Goal: Information Seeking & Learning: Learn about a topic

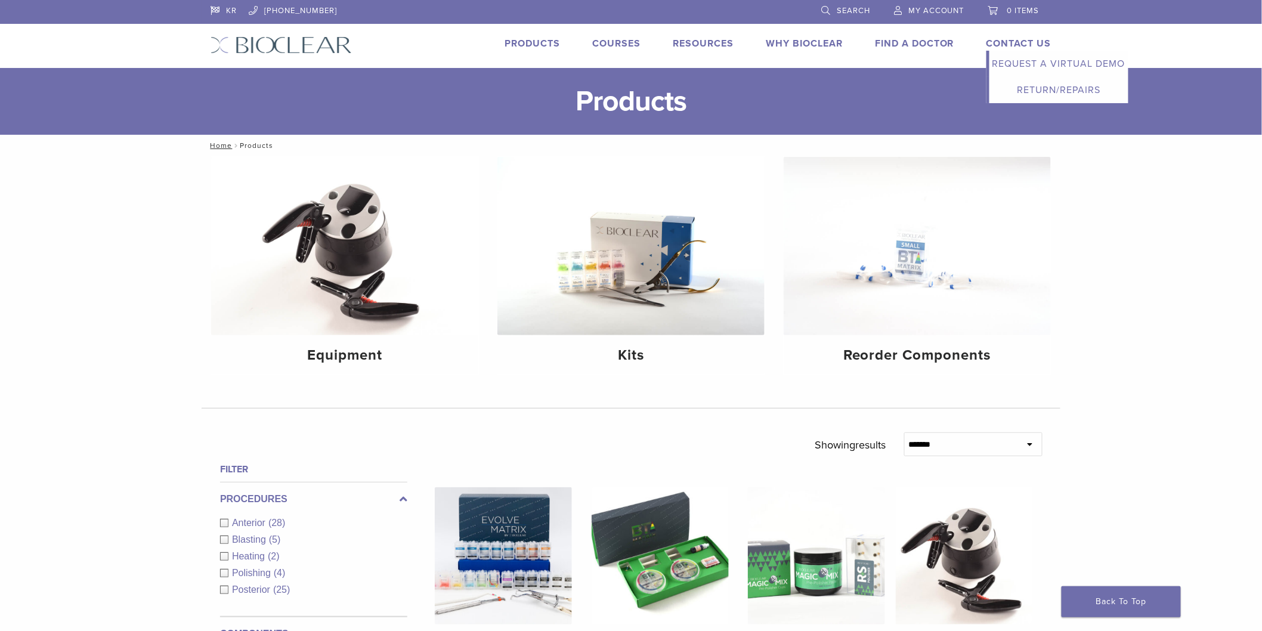
click at [995, 39] on link "Contact Us" at bounding box center [1018, 44] width 65 height 12
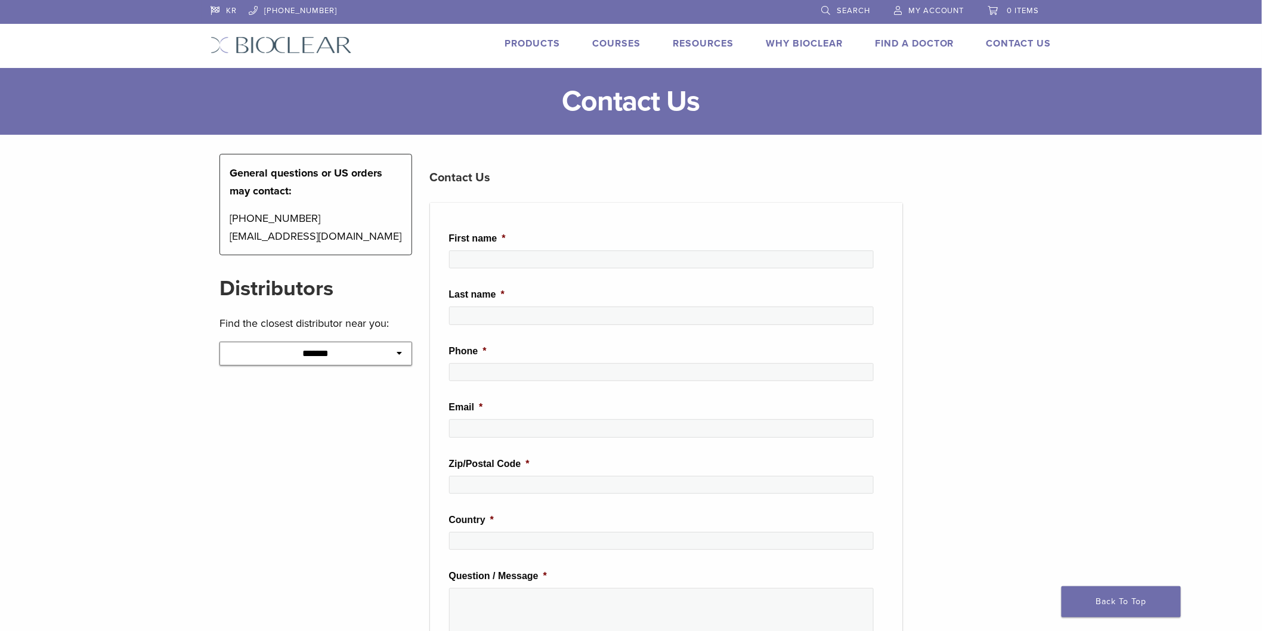
click at [933, 39] on link "Find A Doctor" at bounding box center [914, 44] width 79 height 12
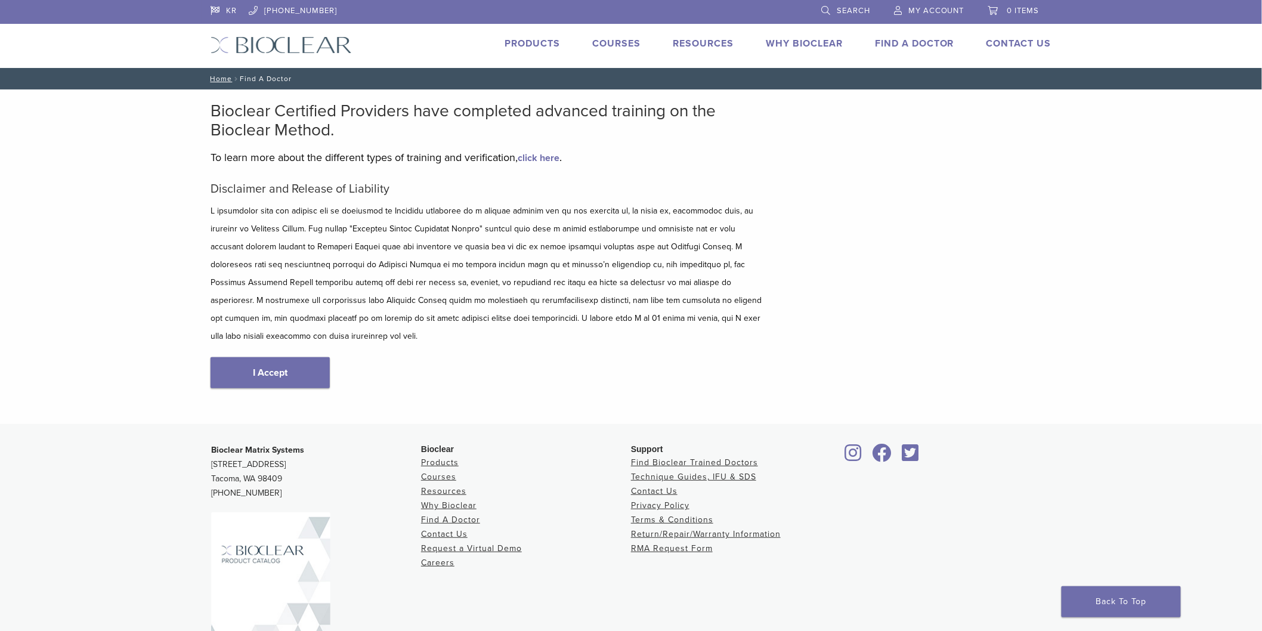
click at [772, 43] on link "Why Bioclear" at bounding box center [804, 44] width 77 height 12
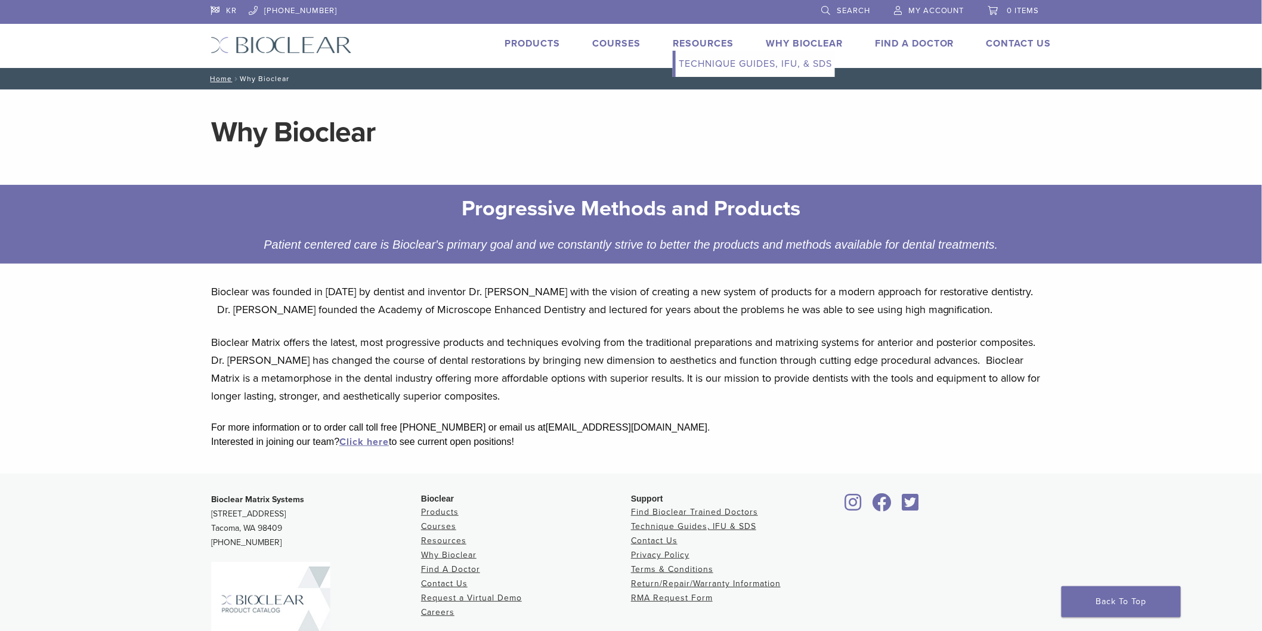
click at [694, 44] on link "Resources" at bounding box center [703, 44] width 61 height 12
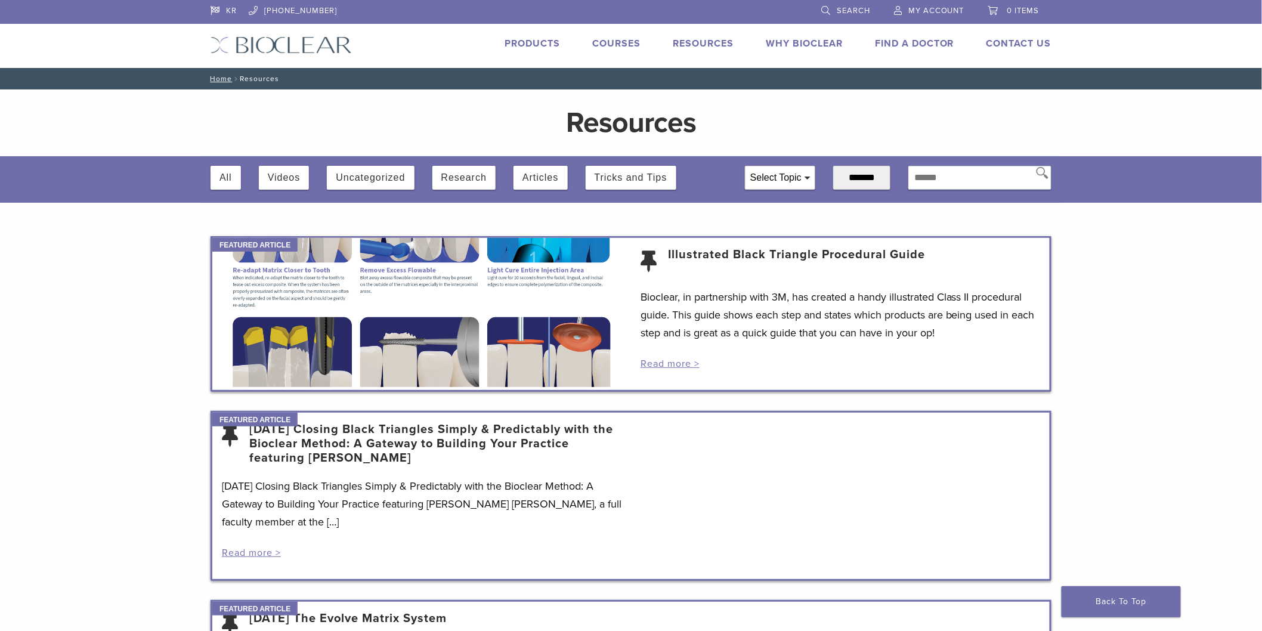
click at [267, 38] on img at bounding box center [280, 44] width 141 height 17
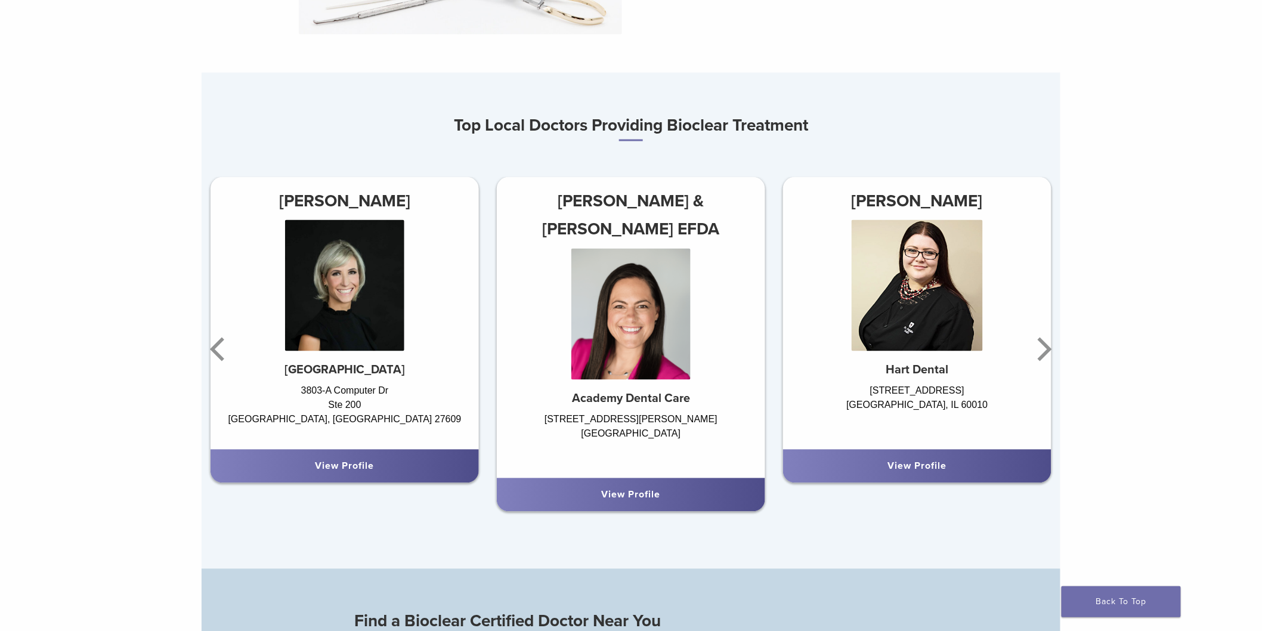
scroll to position [795, 0]
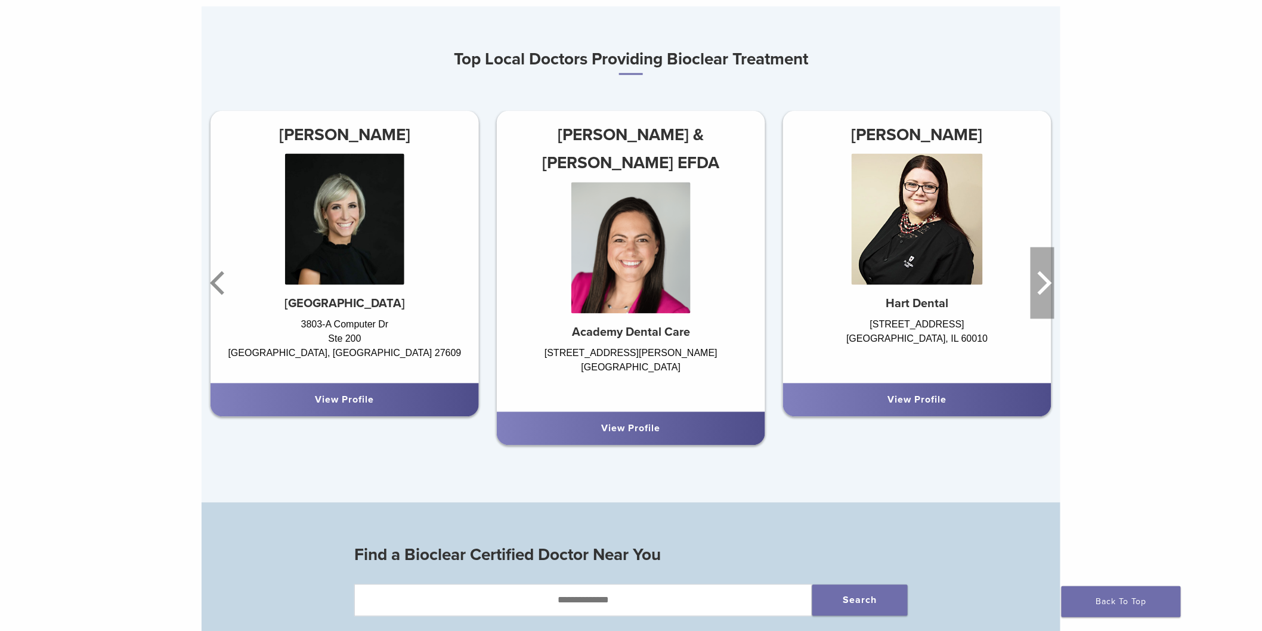
click at [1041, 283] on icon "Next" at bounding box center [1042, 283] width 24 height 72
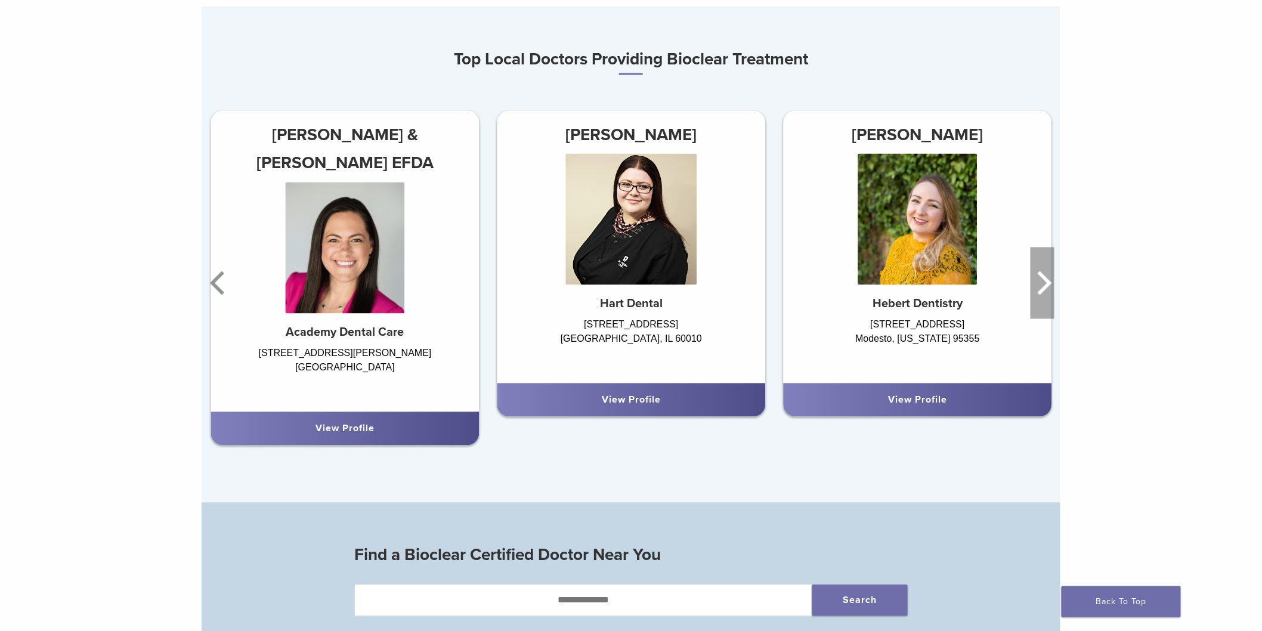
click at [1041, 283] on icon "Next" at bounding box center [1042, 283] width 24 height 72
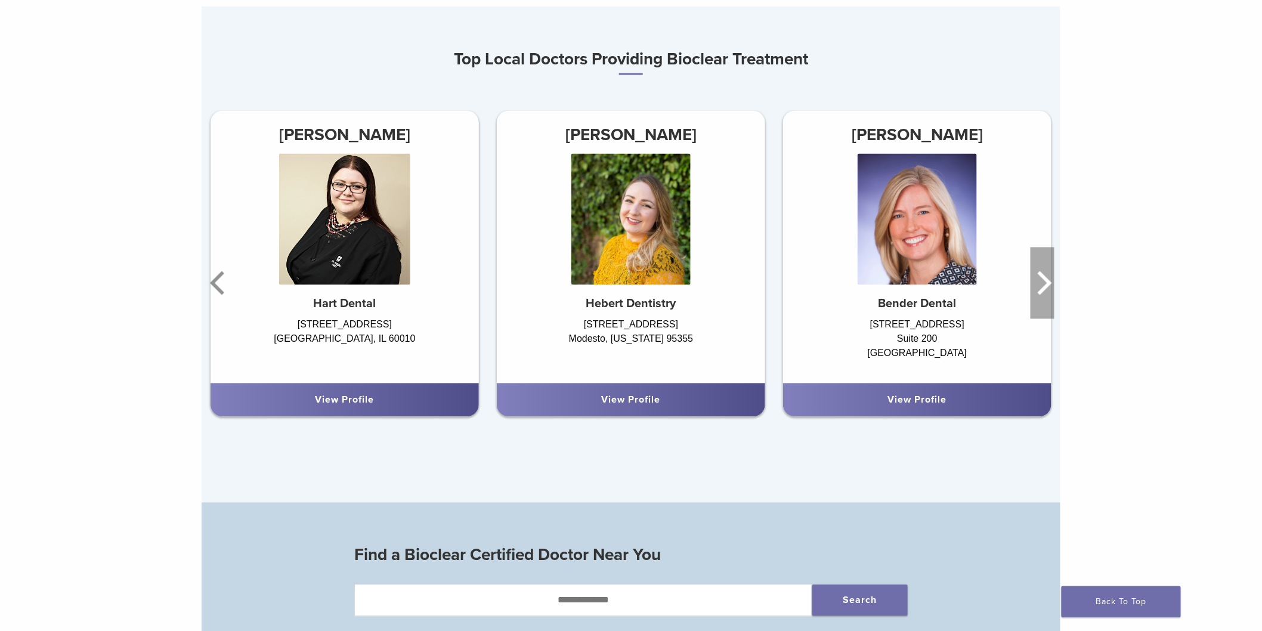
click at [1040, 283] on icon "Next" at bounding box center [1042, 283] width 24 height 72
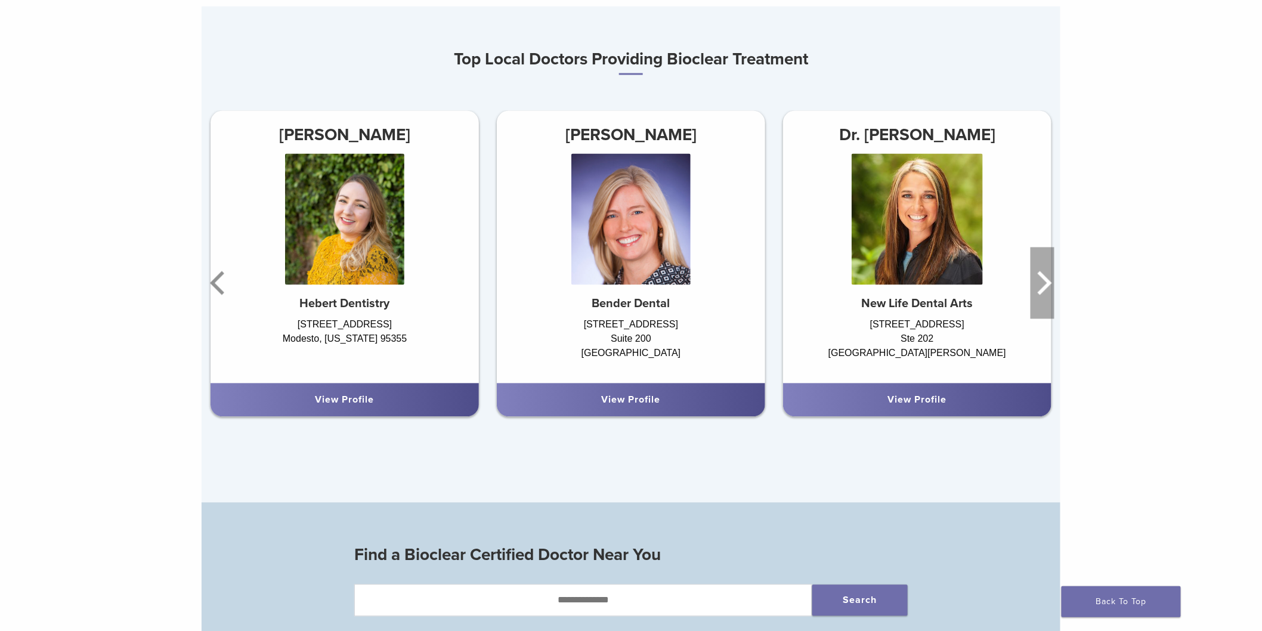
click at [1040, 283] on icon "Next" at bounding box center [1042, 283] width 24 height 72
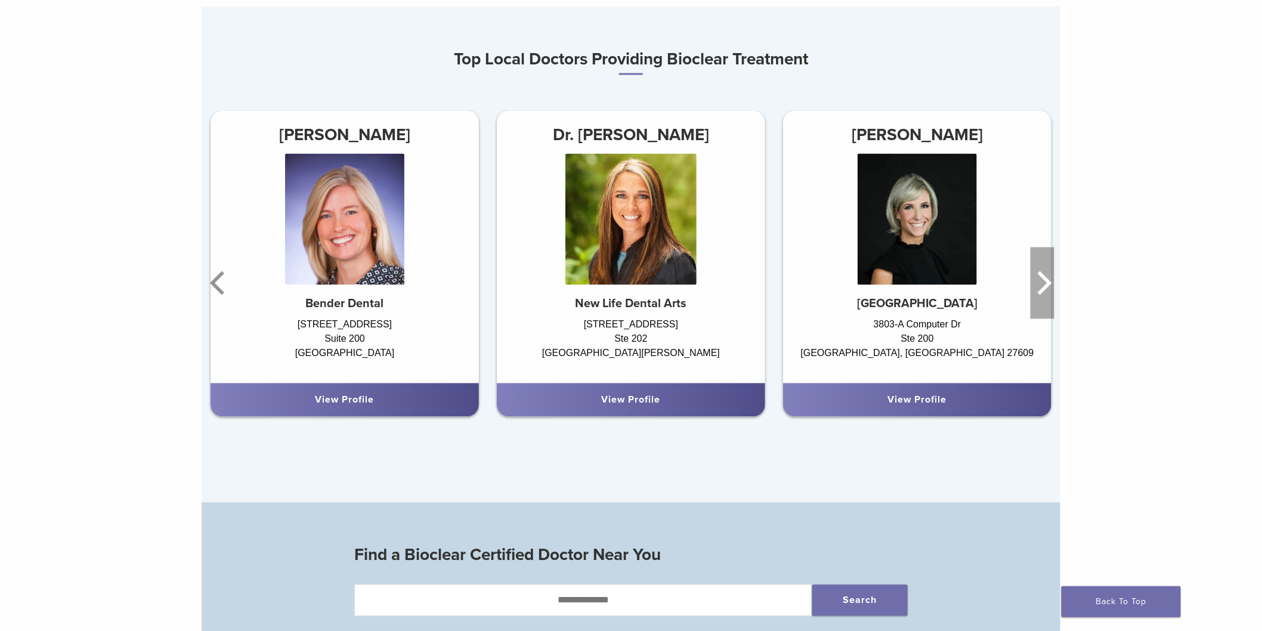
click at [1040, 283] on icon "Next" at bounding box center [1042, 283] width 24 height 72
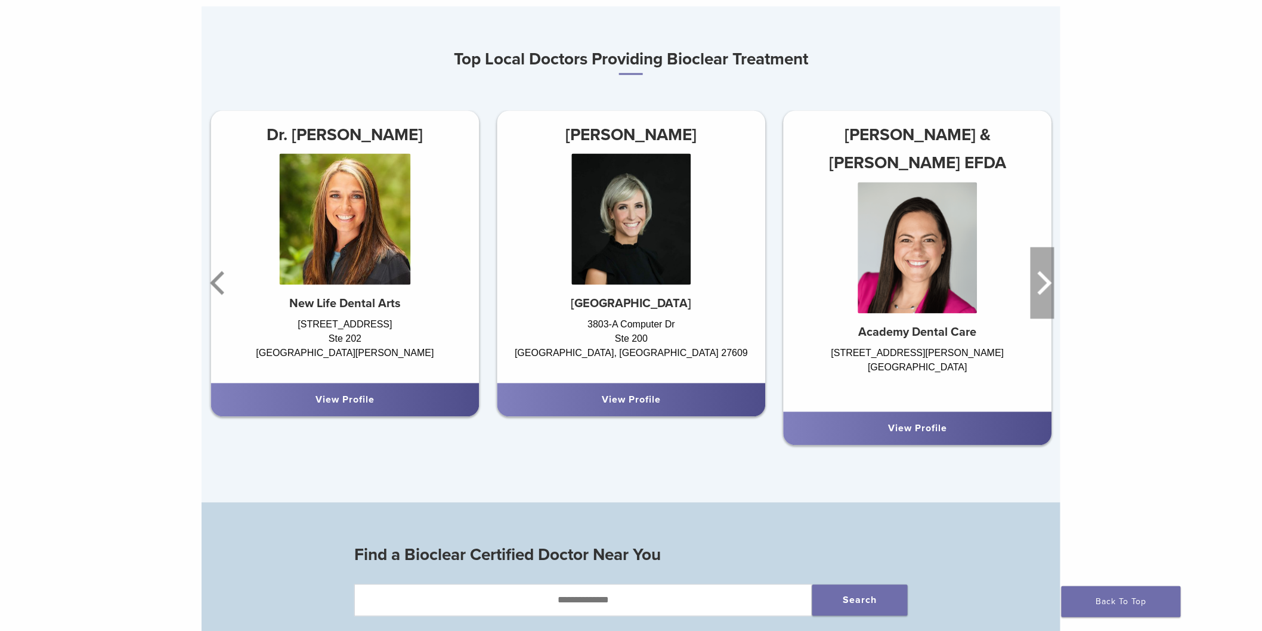
click at [1040, 283] on icon "Next" at bounding box center [1042, 283] width 24 height 72
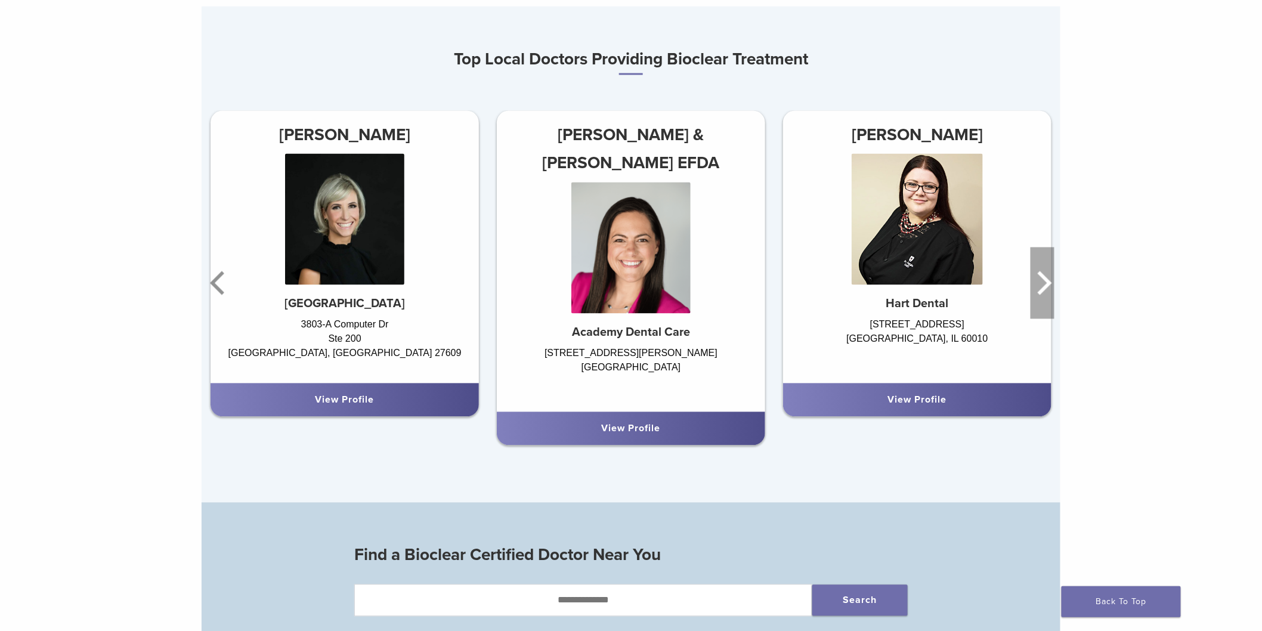
click at [1040, 283] on icon "Next" at bounding box center [1042, 283] width 24 height 72
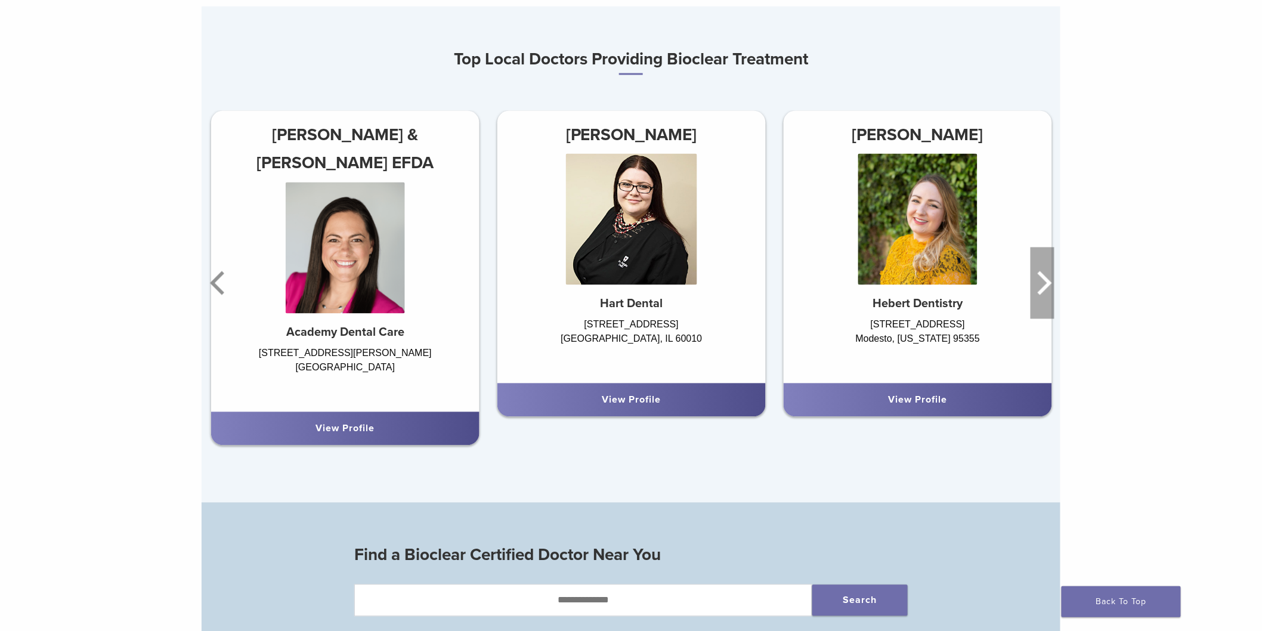
click at [1040, 283] on icon "Next" at bounding box center [1042, 283] width 24 height 72
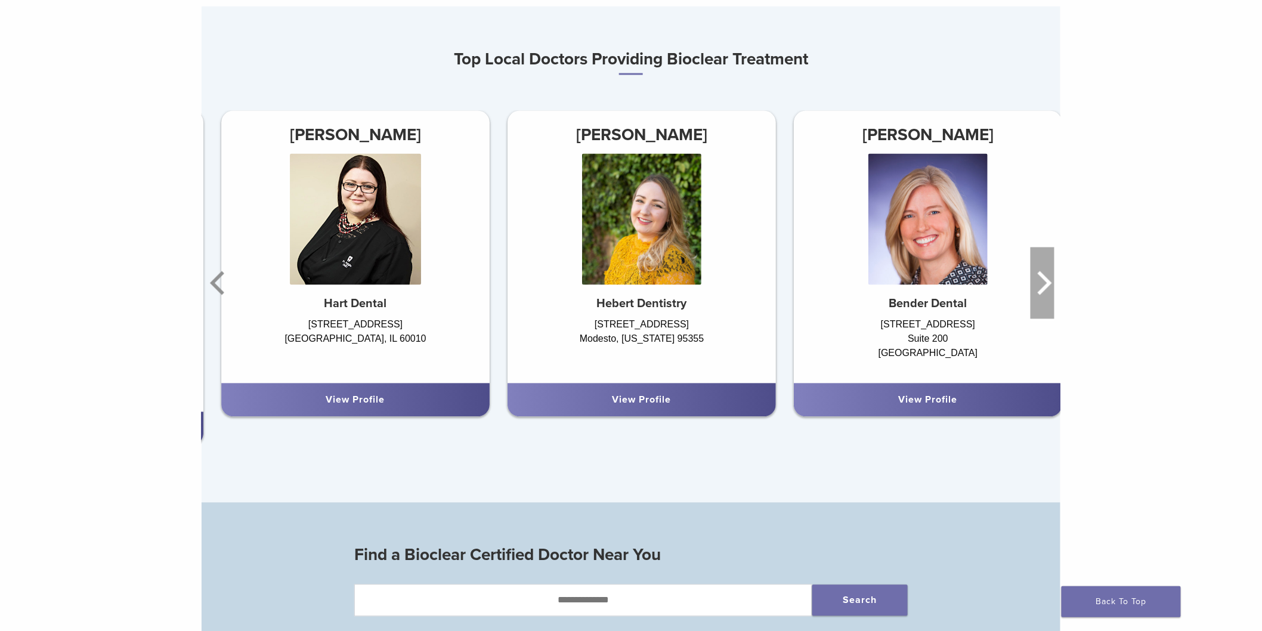
click at [1040, 283] on icon "Next" at bounding box center [1042, 283] width 24 height 72
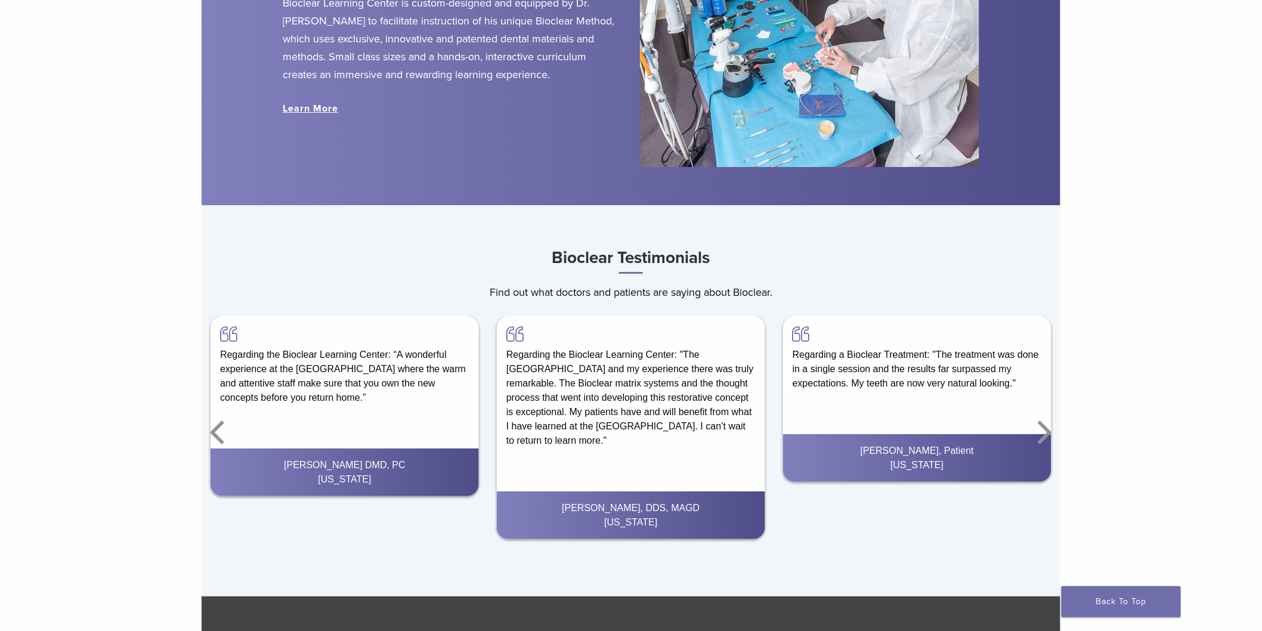
scroll to position [1921, 0]
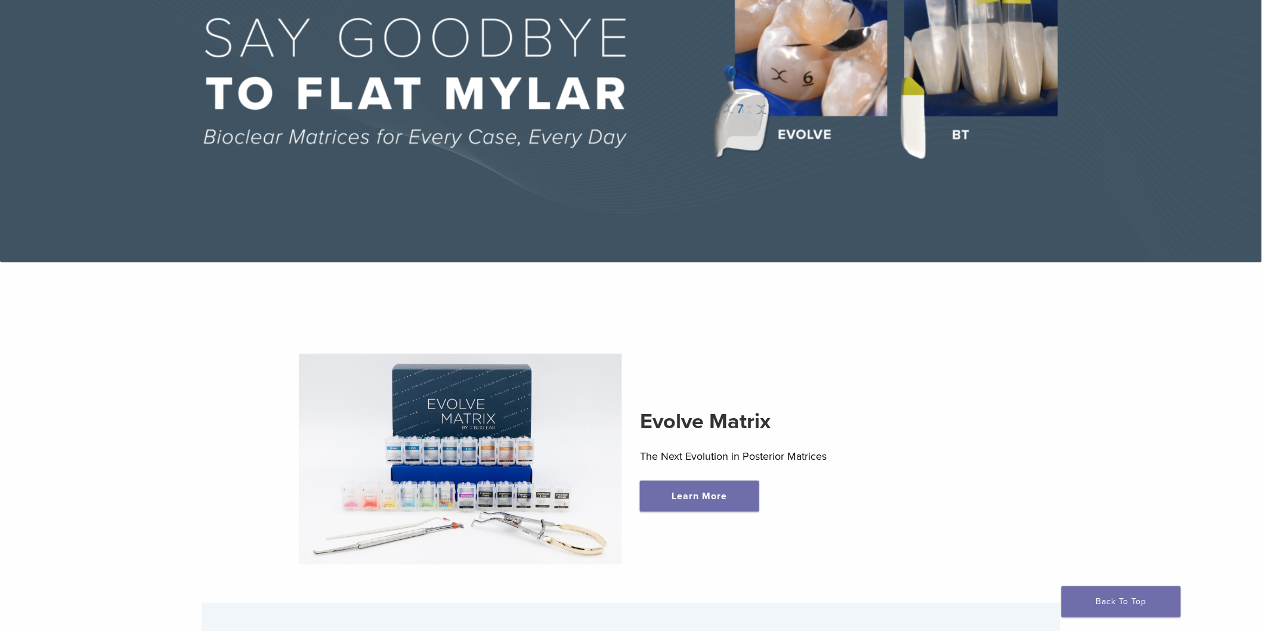
scroll to position [0, 0]
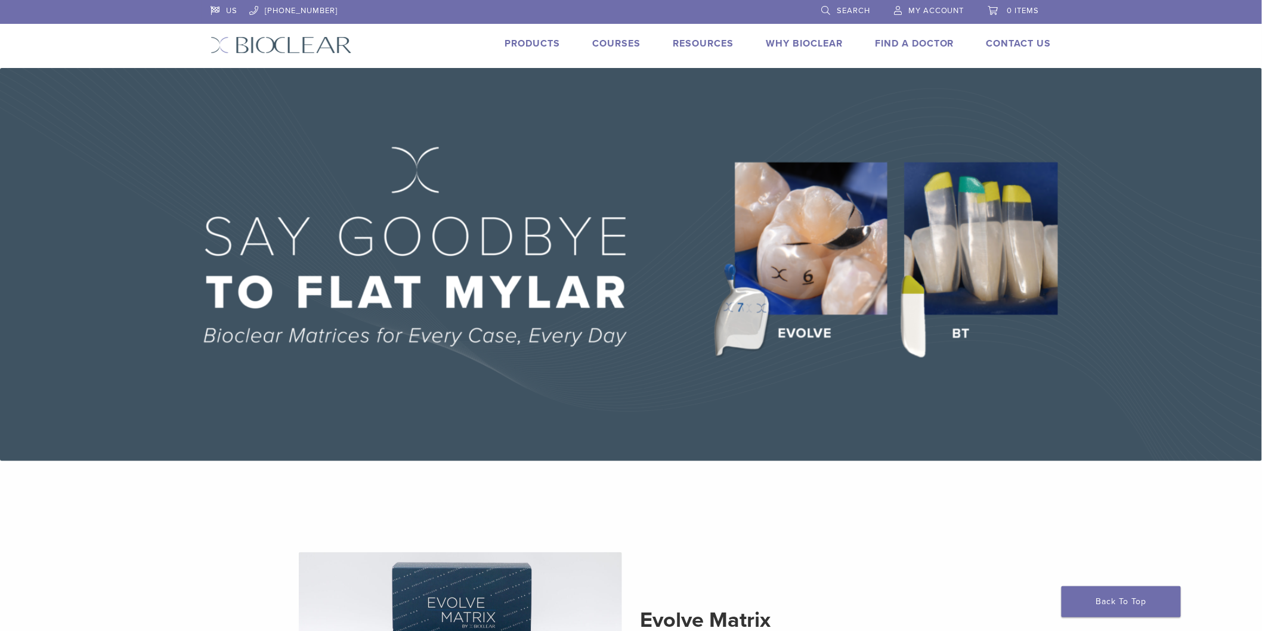
click at [1098, 40] on header "US 1.855.712.5327 Search My Account 0 items Cart No products in the cart. Back …" at bounding box center [631, 34] width 1262 height 68
click at [534, 36] on li "Products" at bounding box center [531, 43] width 55 height 14
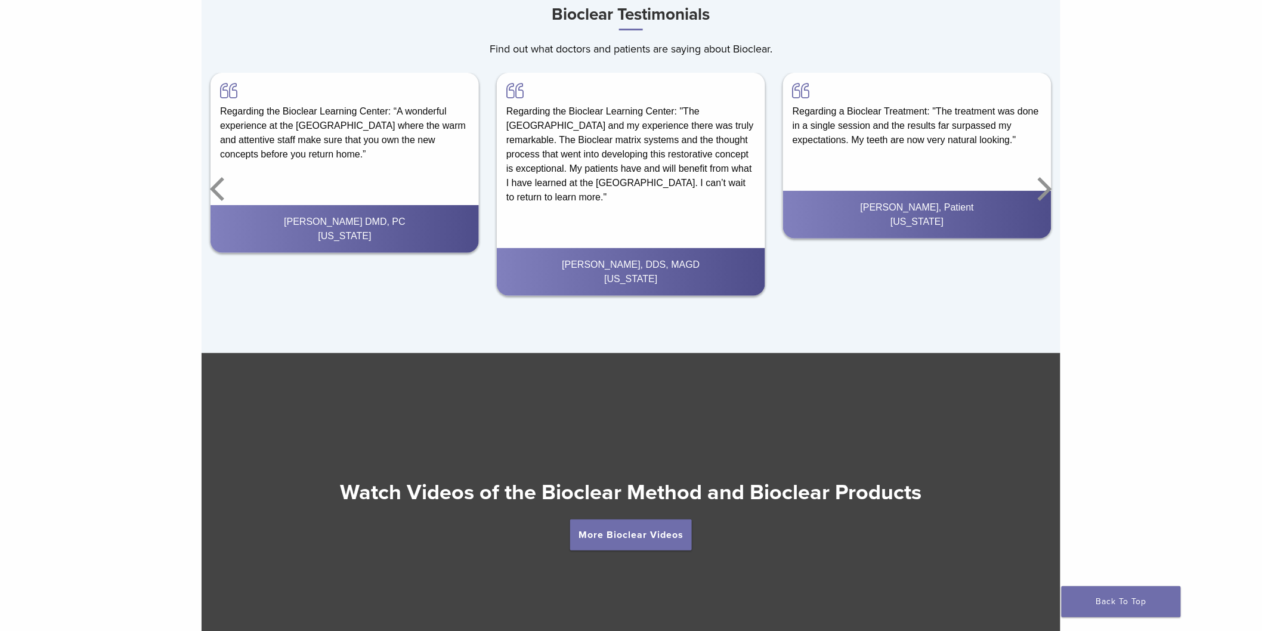
scroll to position [1833, 0]
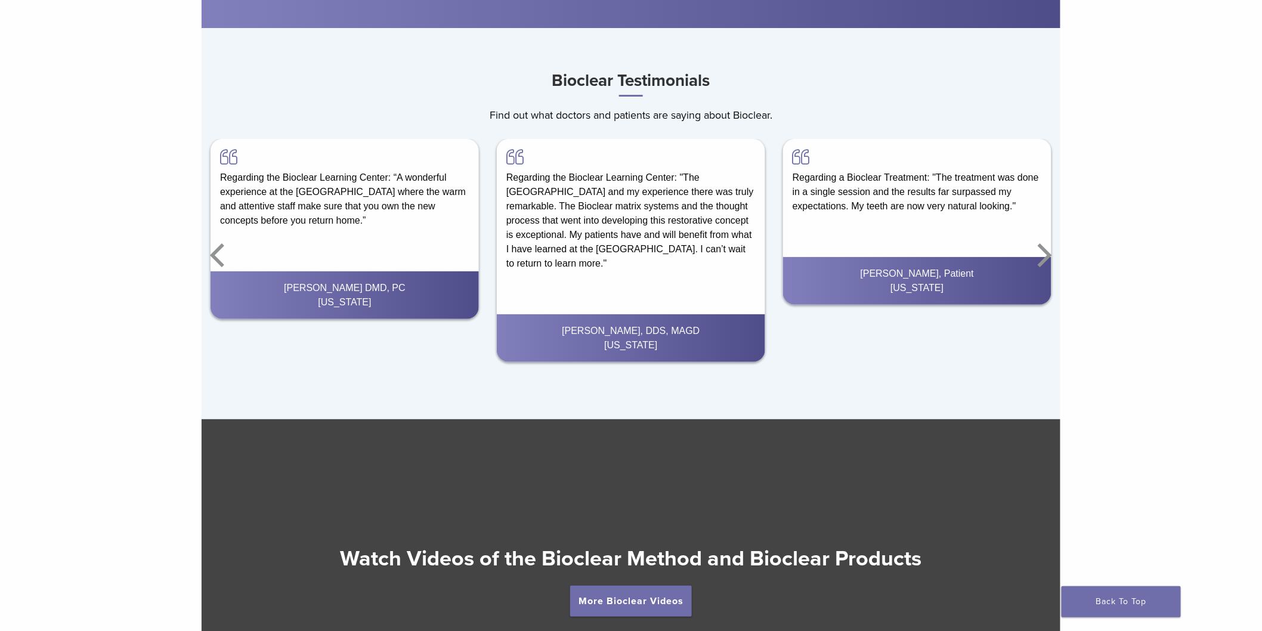
click at [649, 350] on div "New York" at bounding box center [630, 345] width 249 height 14
click at [665, 336] on div "Dr. John C. Comisi, DDS, MAGD" at bounding box center [630, 331] width 249 height 14
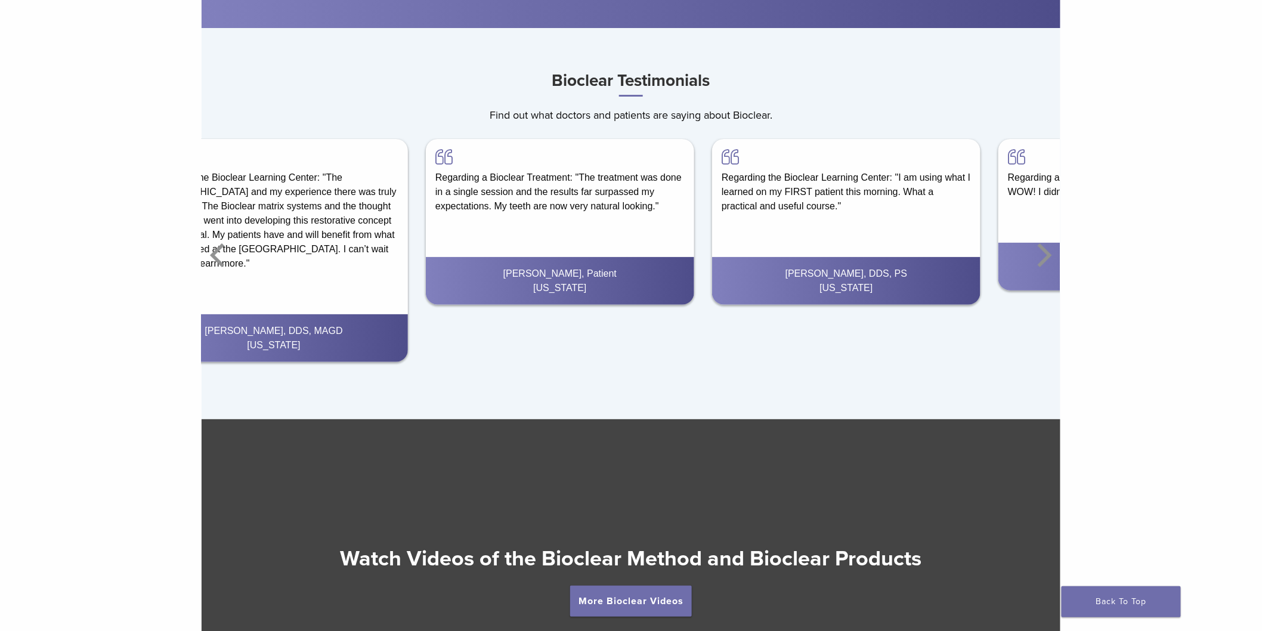
click at [289, 236] on div "Regarding the Bioclear Learning Center: "The Bioclear Learning Center and my ex…" at bounding box center [274, 250] width 268 height 223
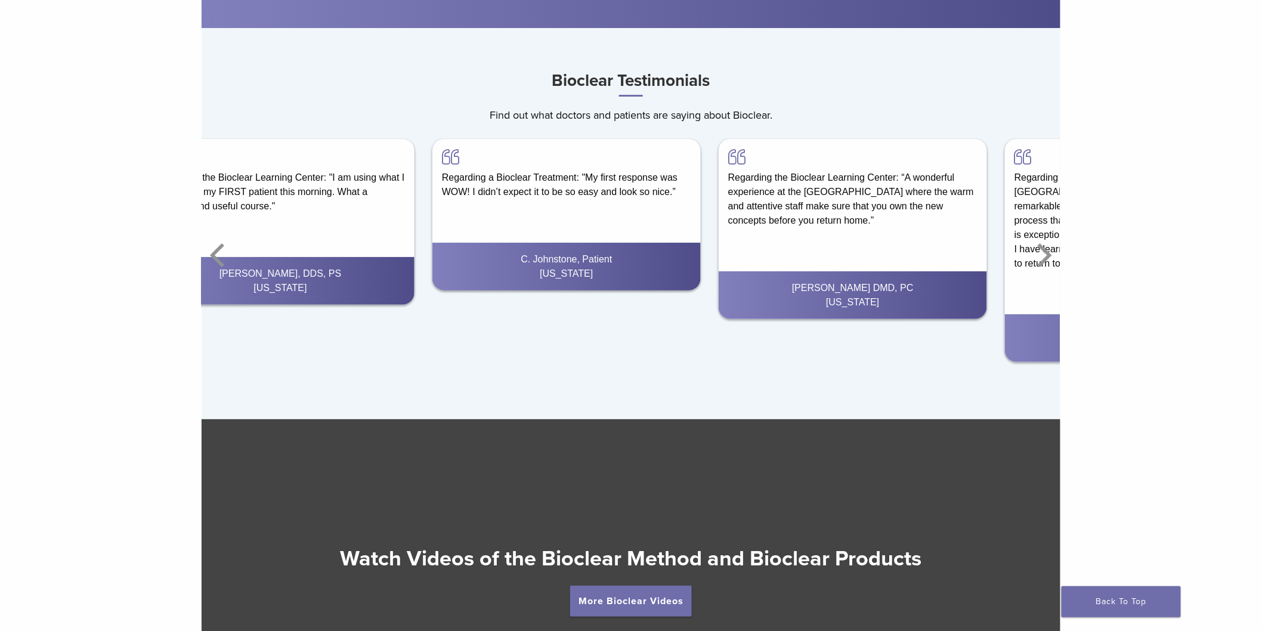
click at [410, 188] on div "Regarding the Bioclear Learning Center: "I am using what I learned on my FIRST …" at bounding box center [280, 181] width 268 height 84
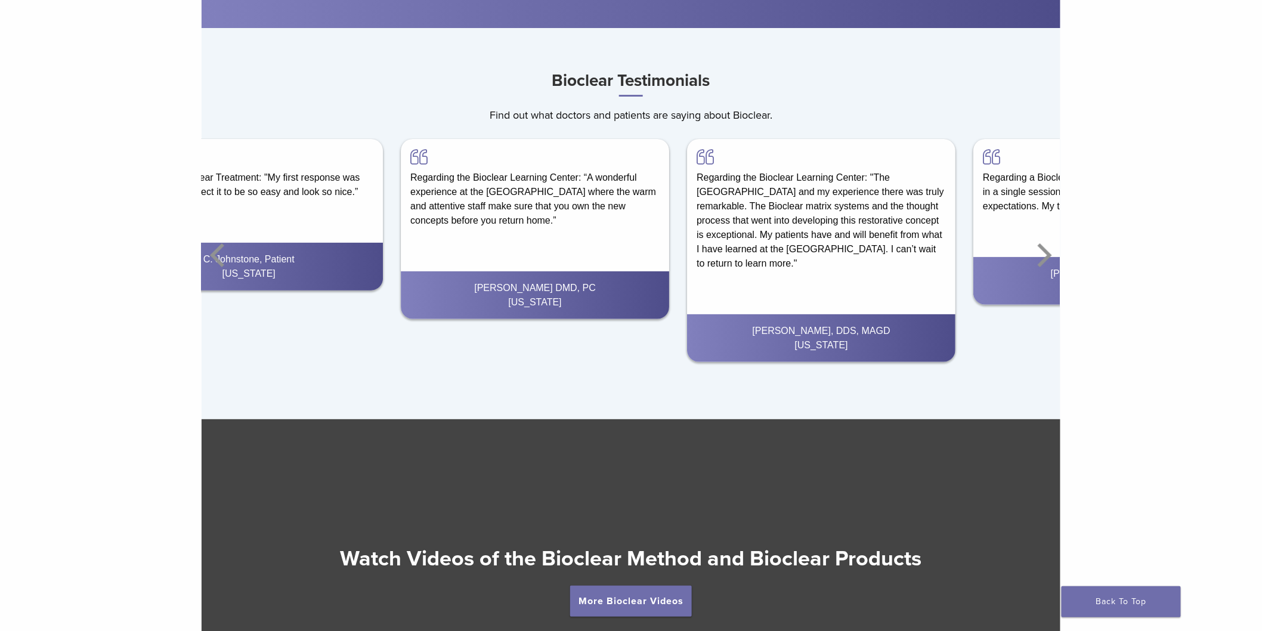
click at [230, 216] on div "Regarding a Bioclear Treatment: "My first response was WOW! I didn’t expect it …" at bounding box center [248, 214] width 268 height 151
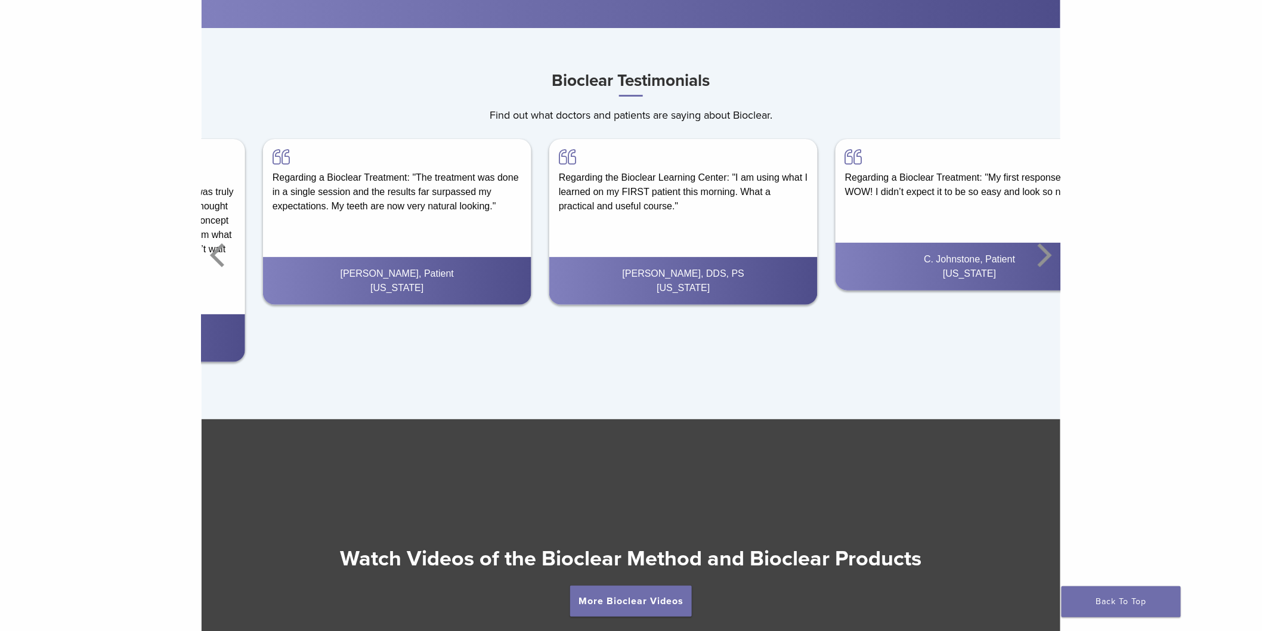
click at [253, 222] on div "Regarding the Bioclear Learning Center: "The Bioclear Learning Center and my ex…" at bounding box center [111, 255] width 286 height 233
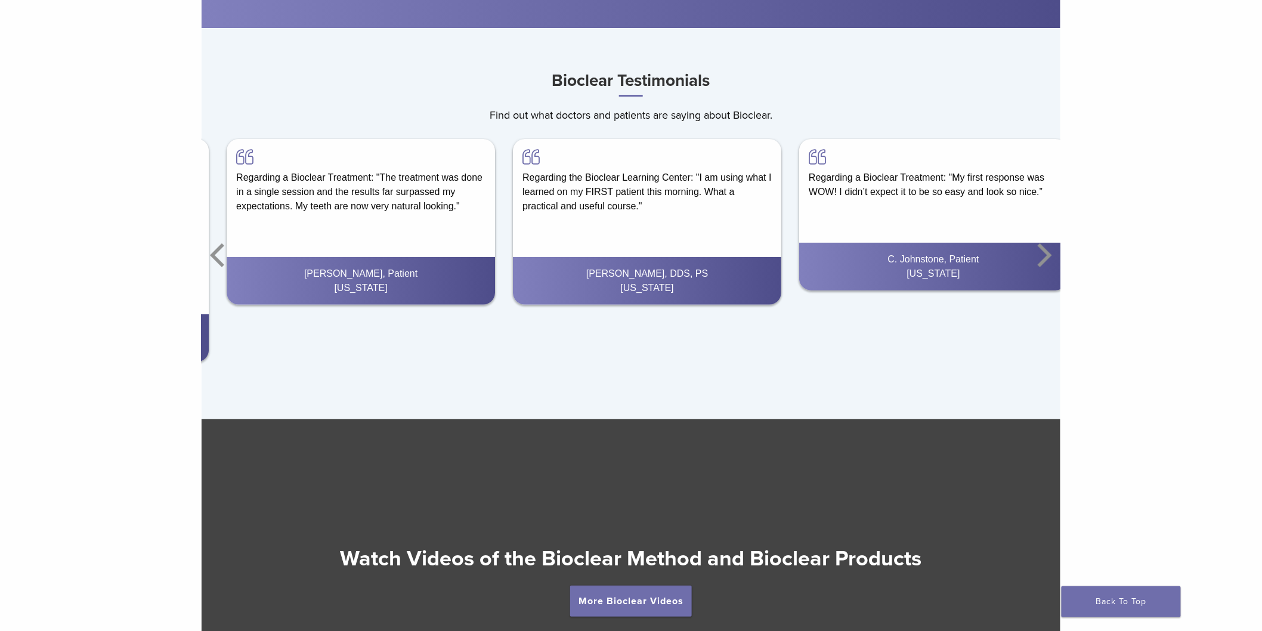
scroll to position [2231, 0]
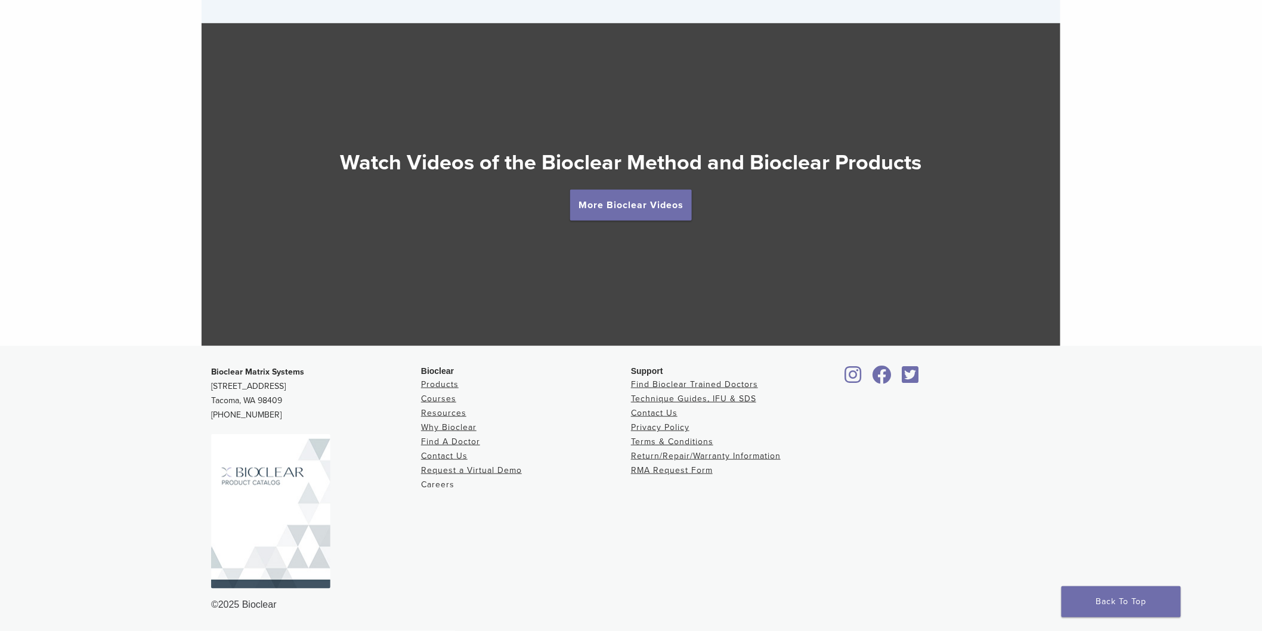
click at [432, 483] on link "Careers" at bounding box center [437, 484] width 33 height 10
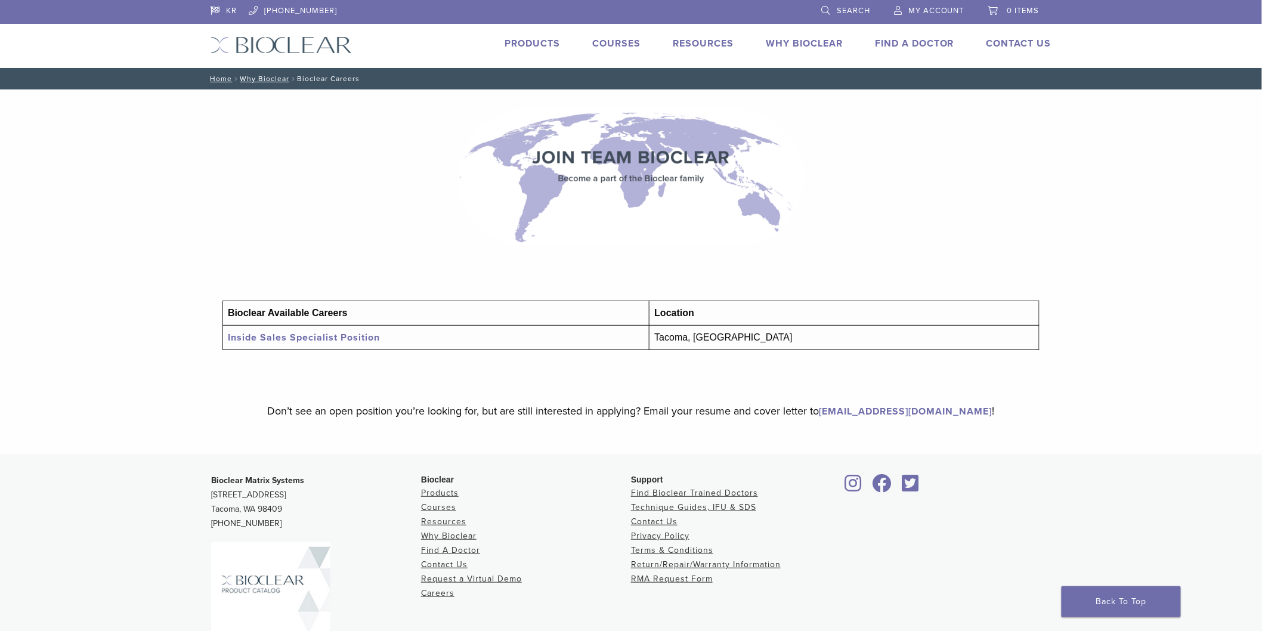
click at [528, 46] on link "Products" at bounding box center [531, 44] width 55 height 12
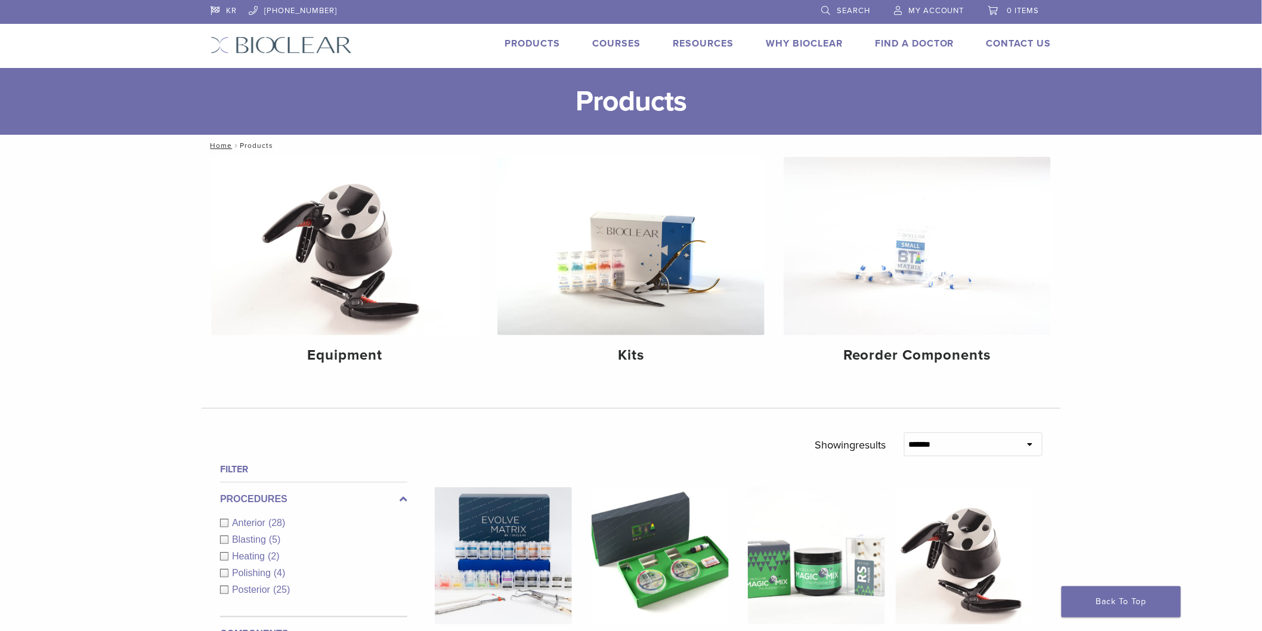
click at [320, 50] on img at bounding box center [280, 44] width 141 height 17
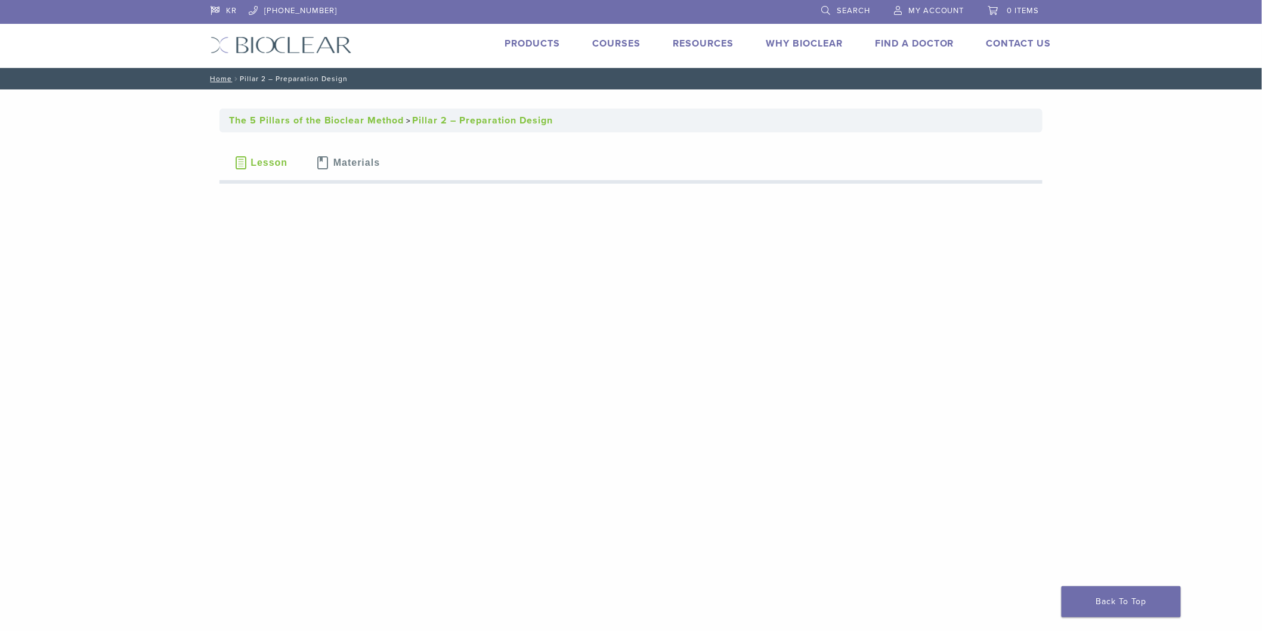
click at [516, 40] on link "Products" at bounding box center [531, 44] width 55 height 12
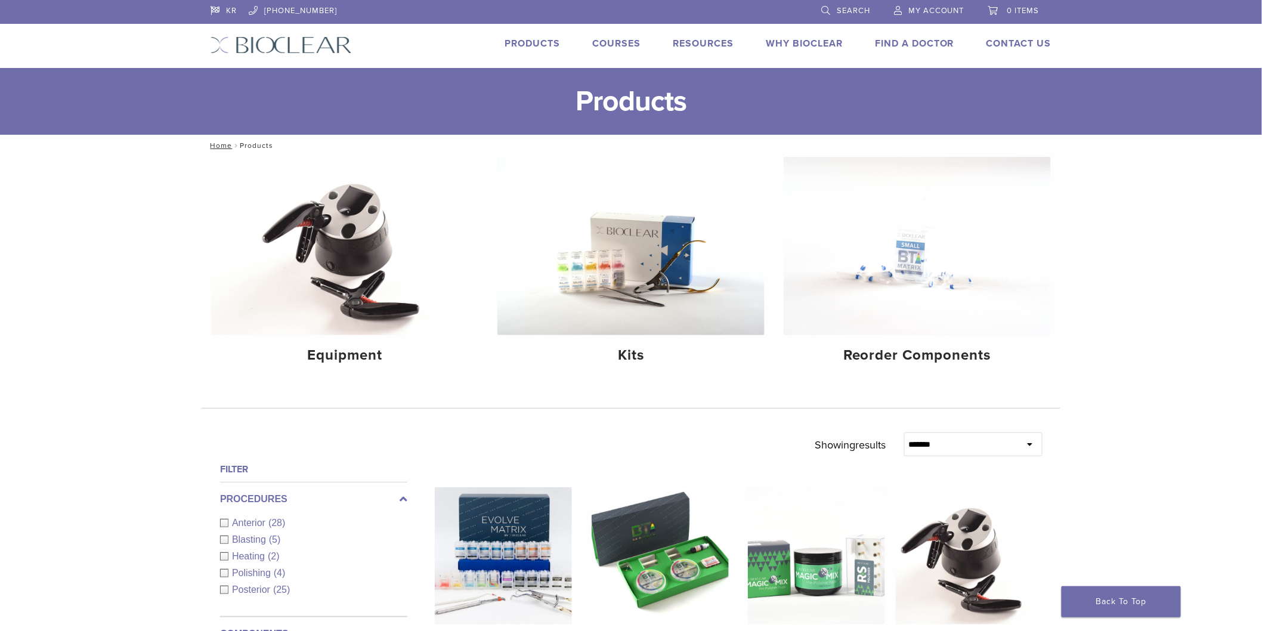
click at [523, 43] on link "Products" at bounding box center [531, 44] width 55 height 12
click at [619, 42] on link "Courses" at bounding box center [616, 44] width 48 height 12
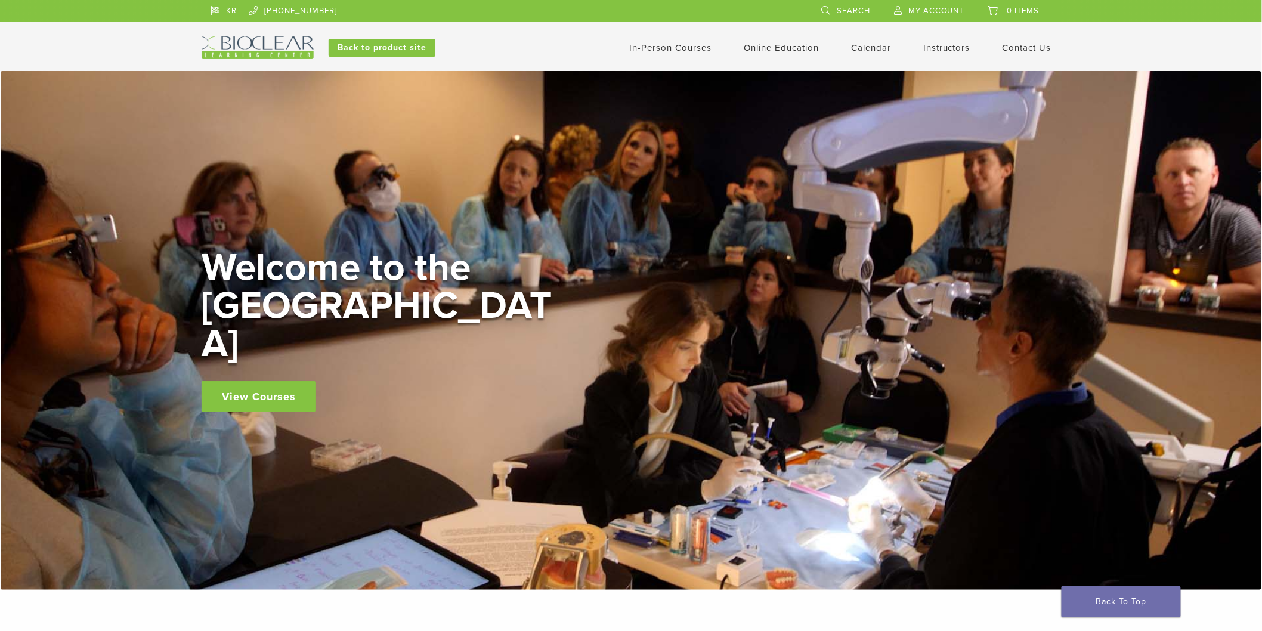
click at [1111, 52] on header "KR [PHONE_NUMBER] Search My Account 0 items Cart No products in the cart. Back …" at bounding box center [631, 35] width 1262 height 71
click at [659, 51] on link "In-Person Courses" at bounding box center [670, 47] width 82 height 11
click at [658, 44] on link "In-Person Courses" at bounding box center [670, 47] width 82 height 11
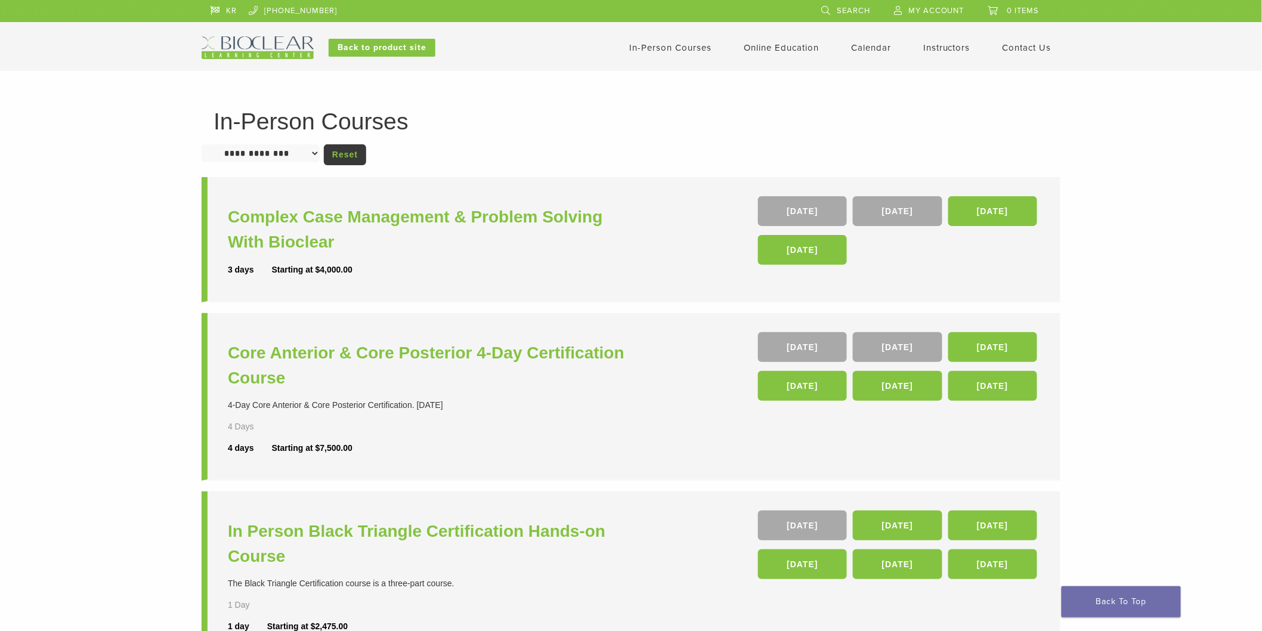
click at [865, 45] on link "Calendar" at bounding box center [871, 47] width 40 height 11
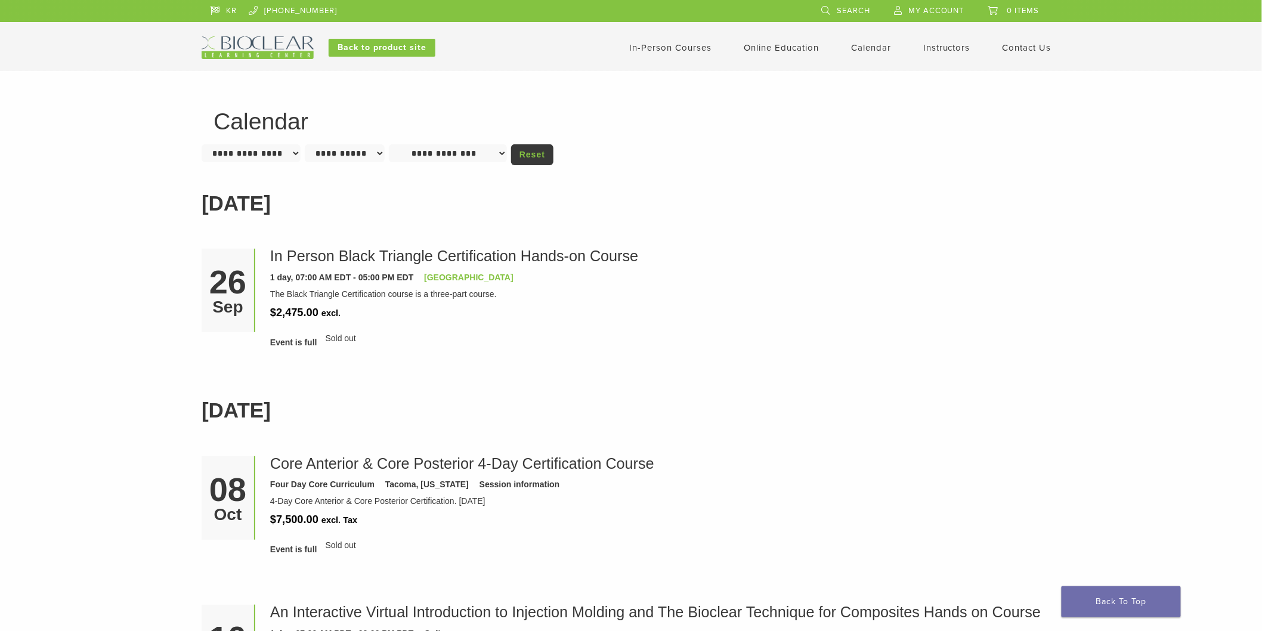
click at [945, 48] on link "Instructors" at bounding box center [946, 47] width 47 height 11
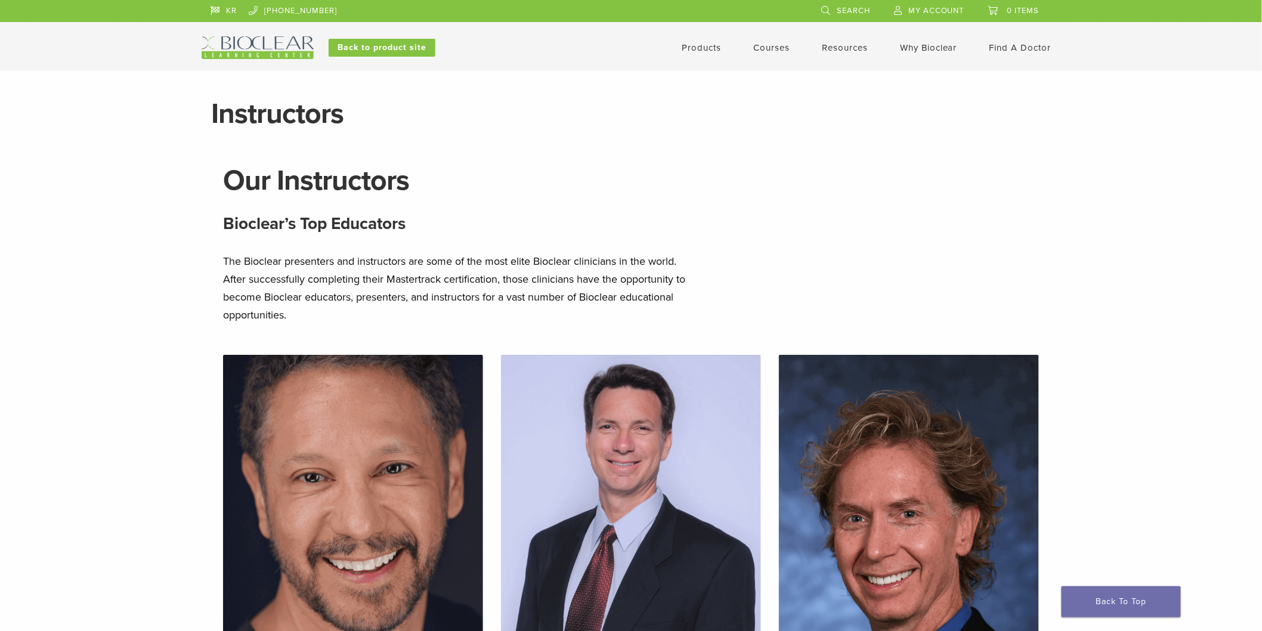
drag, startPoint x: 962, startPoint y: 153, endPoint x: 948, endPoint y: 152, distance: 13.8
click at [637, 61] on header "KR [PHONE_NUMBER] Search My Account 0 items Cart No products in the cart. Back …" at bounding box center [631, 35] width 1262 height 71
drag, startPoint x: 620, startPoint y: 17, endPoint x: 626, endPoint y: 15, distance: 6.2
drag, startPoint x: 621, startPoint y: 18, endPoint x: 627, endPoint y: 15, distance: 6.7
